Goal: Find specific page/section: Find specific page/section

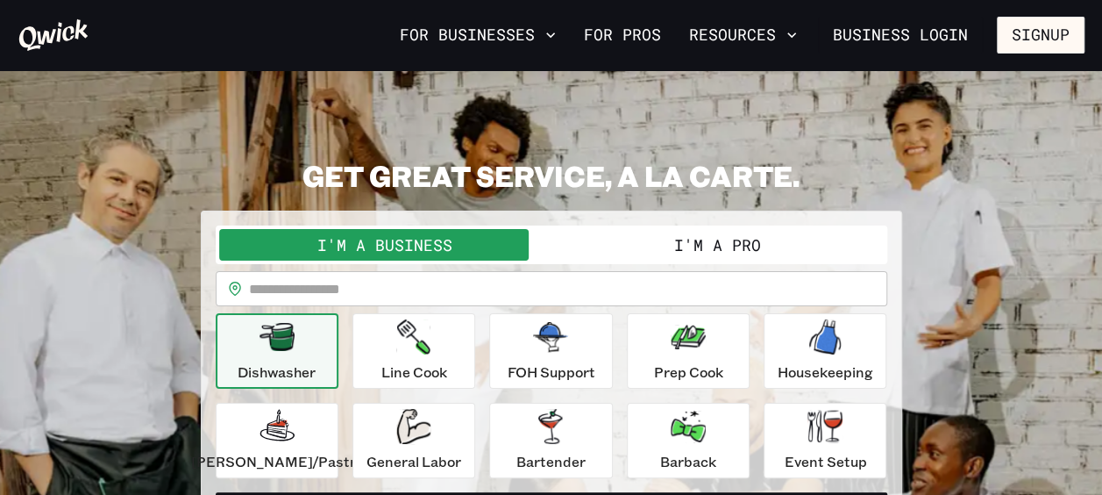
drag, startPoint x: 0, startPoint y: 0, endPoint x: 833, endPoint y: 144, distance: 845.5
click at [833, 144] on section "**********" at bounding box center [551, 350] width 1102 height 560
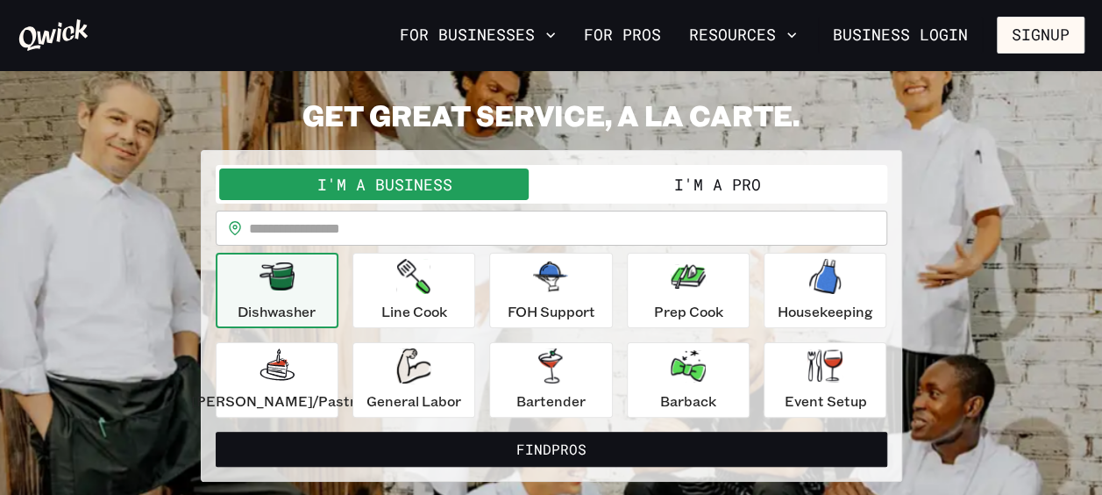
scroll to position [88, 0]
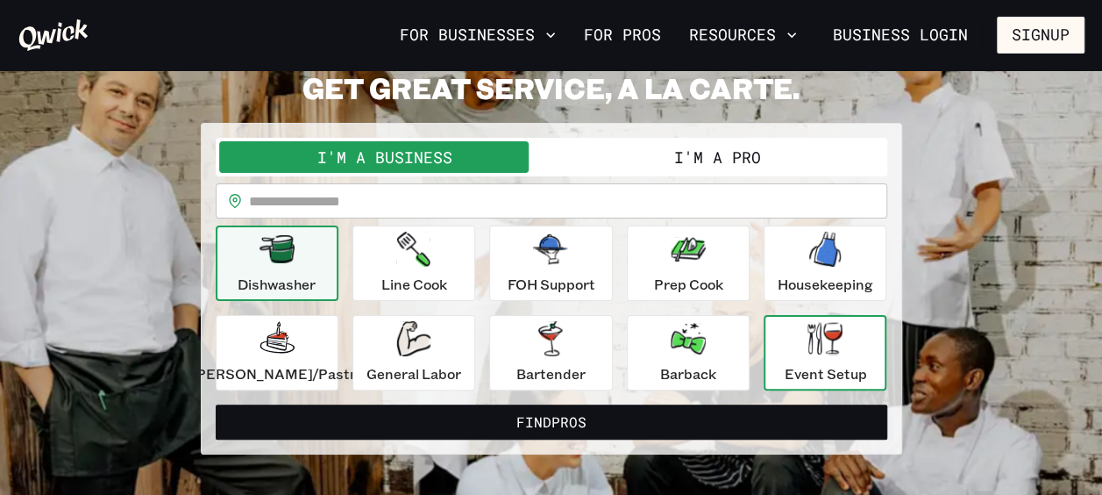
click at [821, 347] on icon "button" at bounding box center [825, 338] width 35 height 32
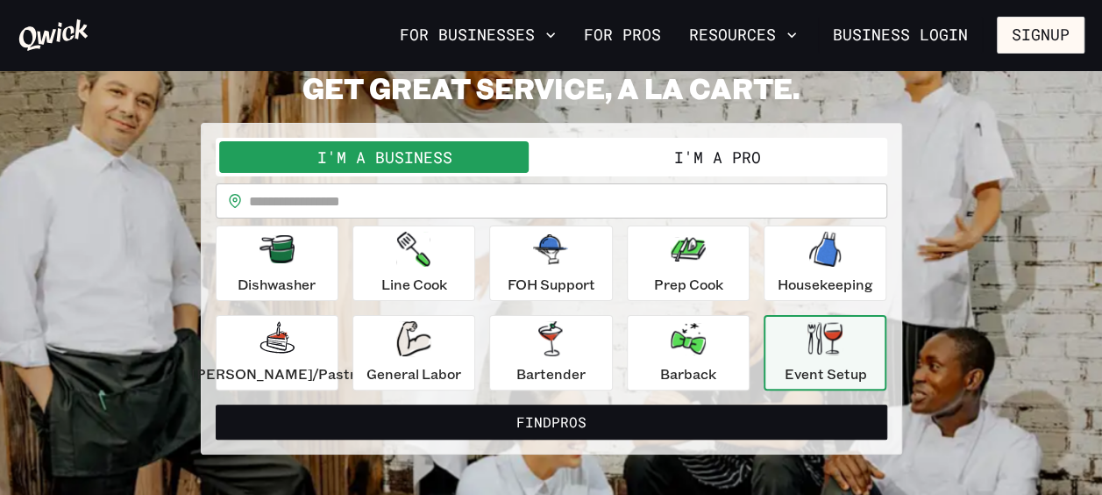
click at [808, 344] on icon "button" at bounding box center [825, 338] width 35 height 32
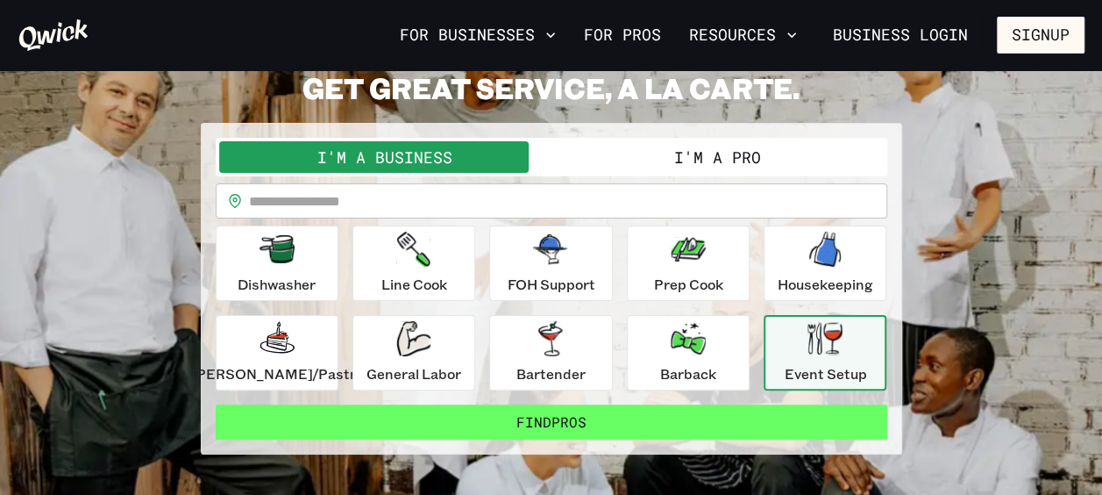
click at [550, 421] on button "Find Pros" at bounding box center [552, 421] width 672 height 35
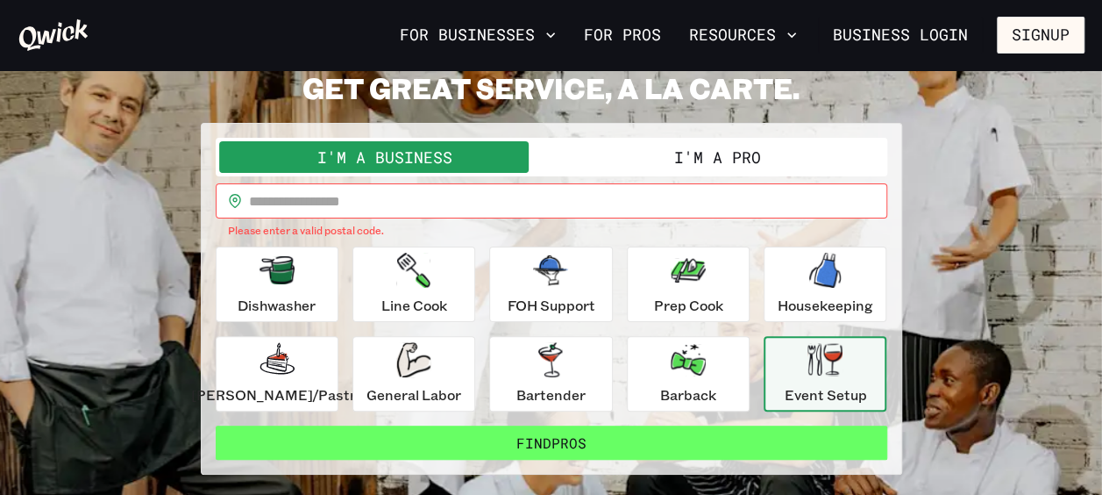
click at [552, 439] on button "Find Pros" at bounding box center [552, 442] width 672 height 35
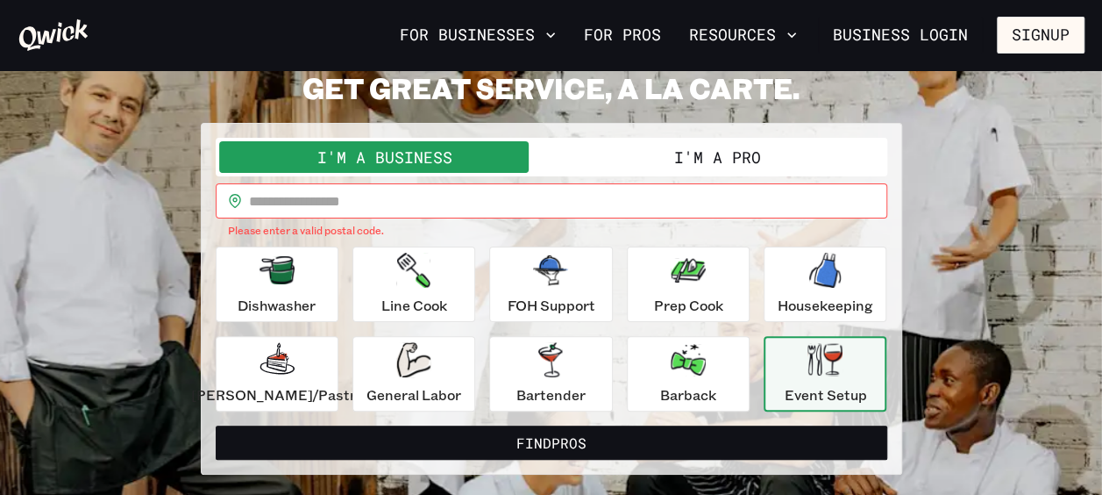
click at [707, 160] on button "I'm a Pro" at bounding box center [718, 157] width 332 height 32
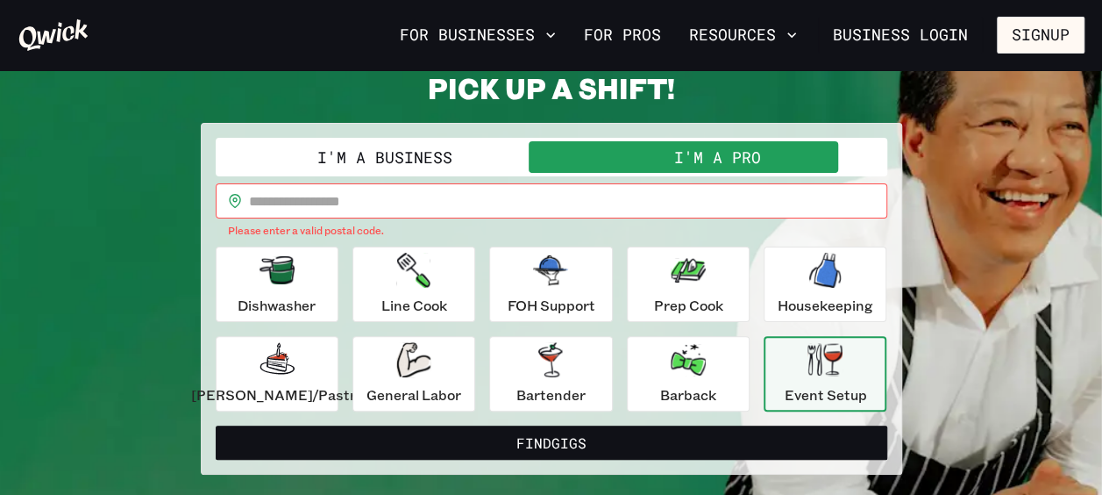
click at [819, 371] on icon "button" at bounding box center [825, 359] width 35 height 32
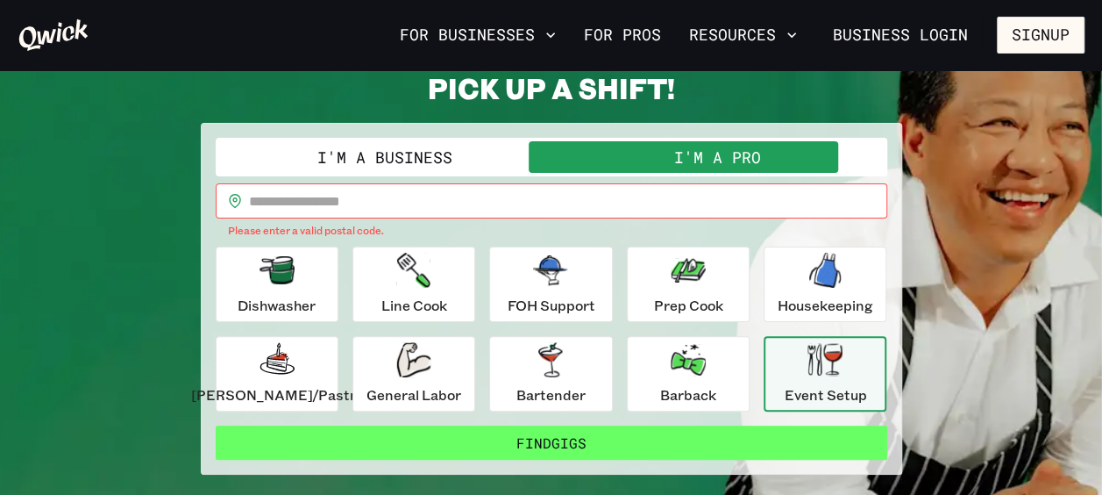
click at [630, 441] on button "Find Gigs" at bounding box center [552, 442] width 672 height 35
click at [582, 439] on button "Find Gigs" at bounding box center [552, 442] width 672 height 35
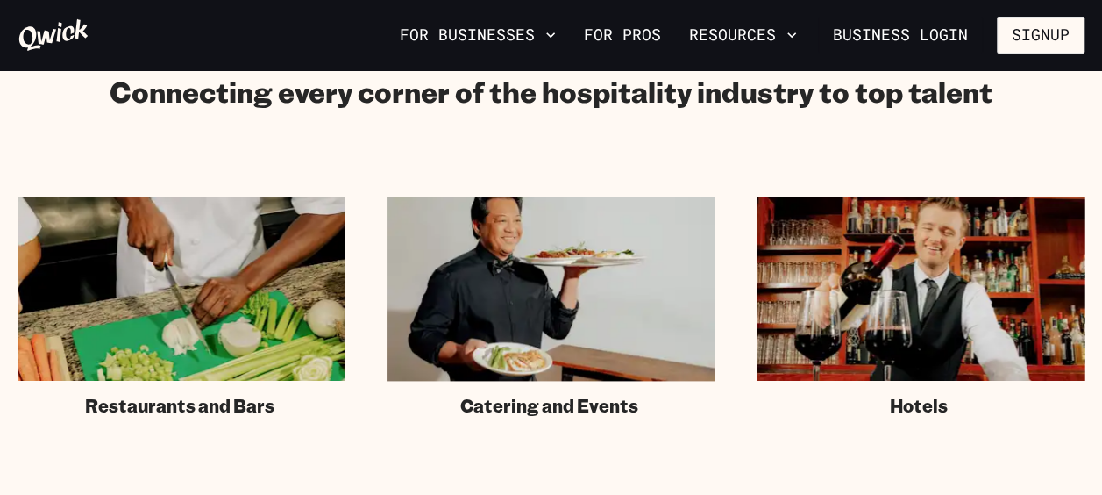
scroll to position [1052, 0]
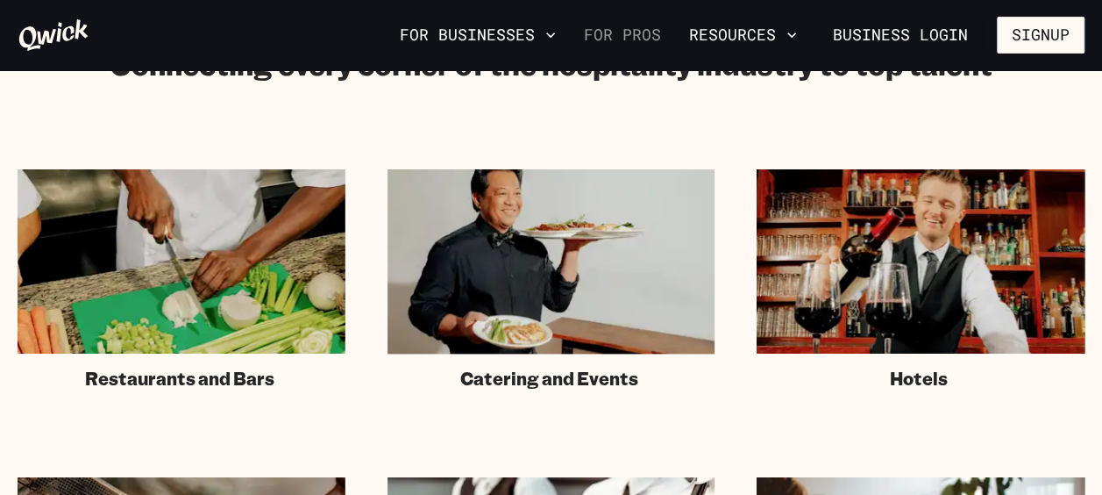
click at [624, 30] on link "For Pros" at bounding box center [622, 35] width 91 height 30
